Goal: Communication & Community: Ask a question

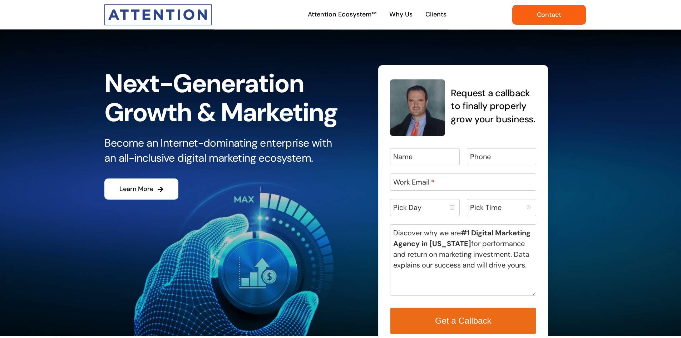
click at [567, 11] on link "Contact" at bounding box center [549, 15] width 74 height 20
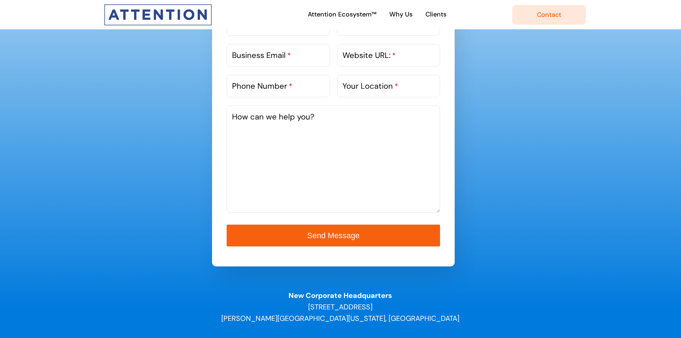
scroll to position [429, 0]
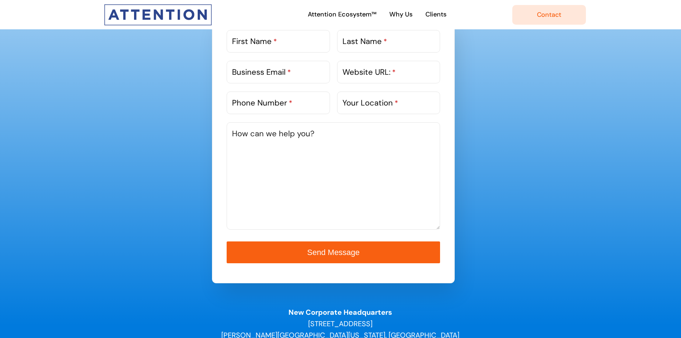
click at [268, 180] on textarea "How can we help you?" at bounding box center [333, 175] width 213 height 107
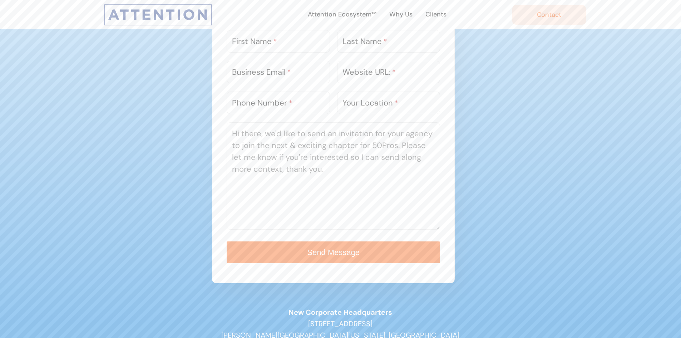
type textarea "Hi there, we'd like to send an invitation for your agency to join the next & ex…"
drag, startPoint x: 255, startPoint y: 32, endPoint x: 257, endPoint y: 35, distance: 3.7
click at [255, 32] on input "First Name *" at bounding box center [278, 41] width 103 height 23
type input "Henry"
type input "Williams"
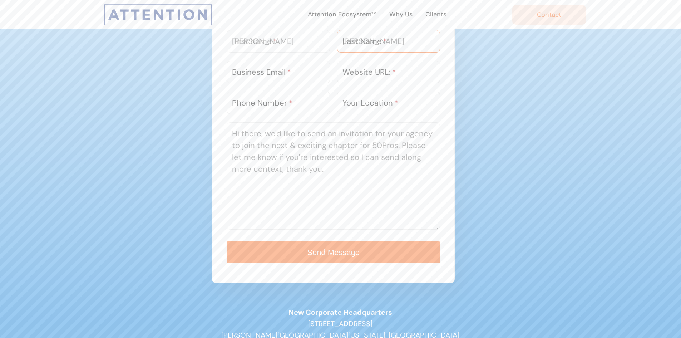
type input "hello@50pros.com"
type input "2013835115"
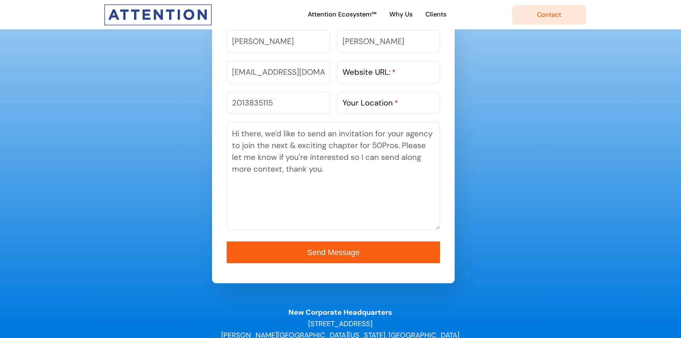
click at [375, 68] on label "Website URL: *" at bounding box center [368, 72] width 53 height 12
click at [375, 68] on input "Website URL: *" at bounding box center [388, 72] width 103 height 23
click at [382, 98] on label "Your Location *" at bounding box center [370, 103] width 56 height 12
click at [382, 98] on input "Your Location *" at bounding box center [388, 102] width 103 height 23
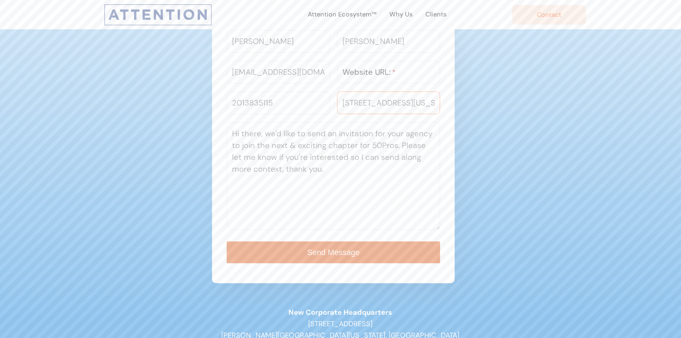
type input "169 Madison Ave #2336 / New York, NY 10016"
click at [344, 250] on span "Send Message" at bounding box center [333, 252] width 49 height 8
